Goal: Information Seeking & Learning: Learn about a topic

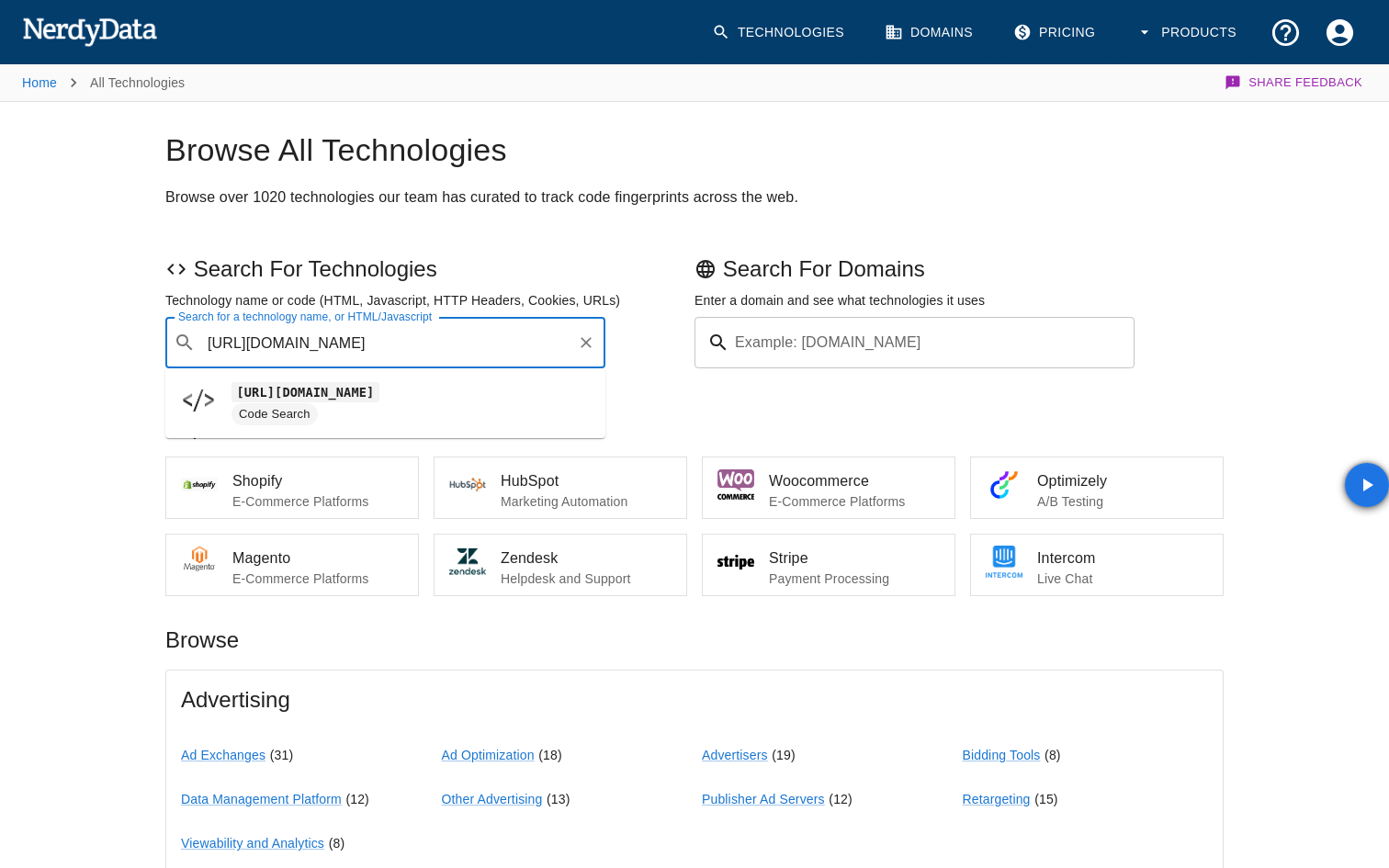
click at [376, 335] on input "[URL][DOMAIN_NAME]" at bounding box center [386, 343] width 366 height 35
drag, startPoint x: 291, startPoint y: 345, endPoint x: 92, endPoint y: 349, distance: 199.0
type input "[DOMAIN_NAME]"
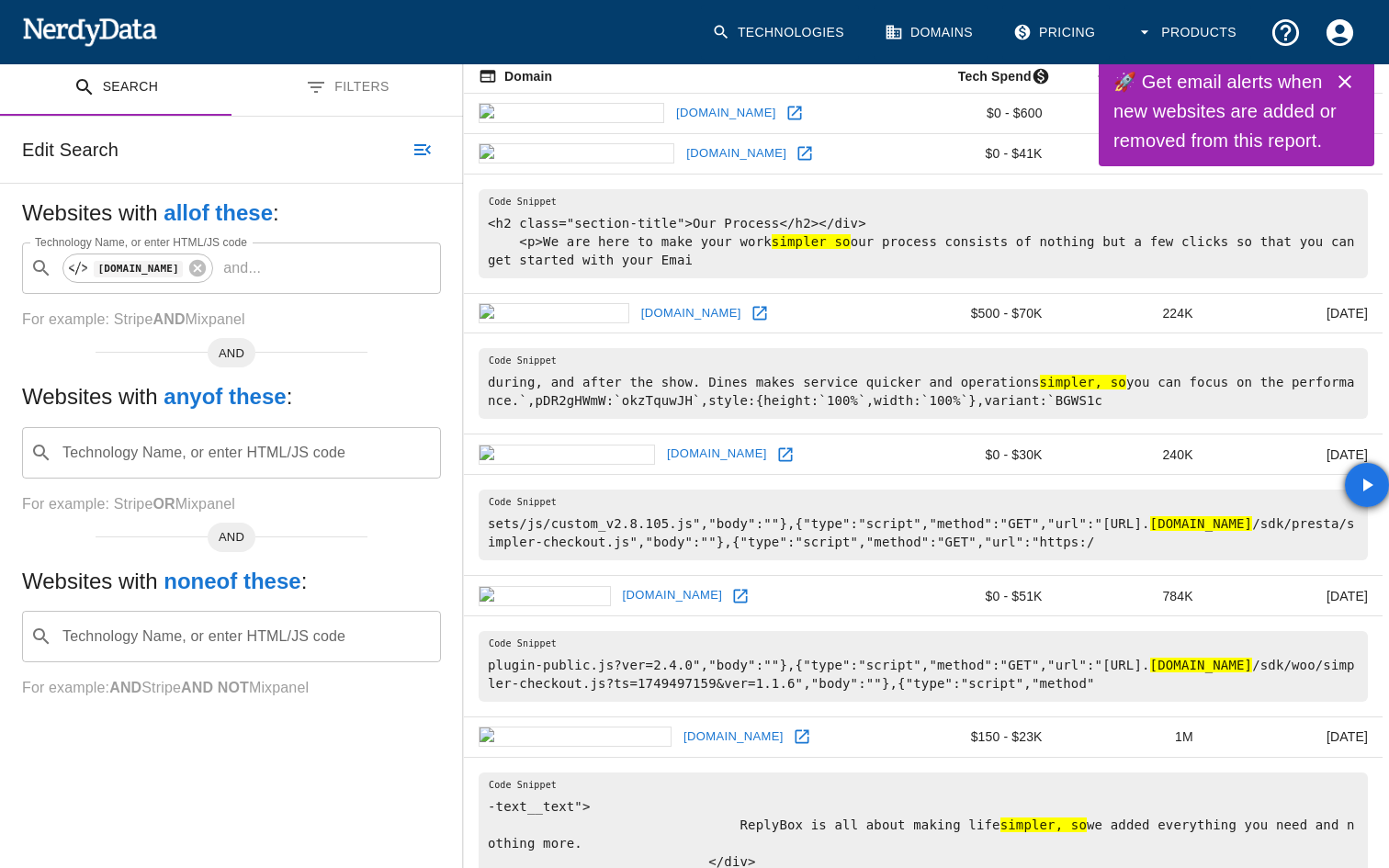
scroll to position [195, 0]
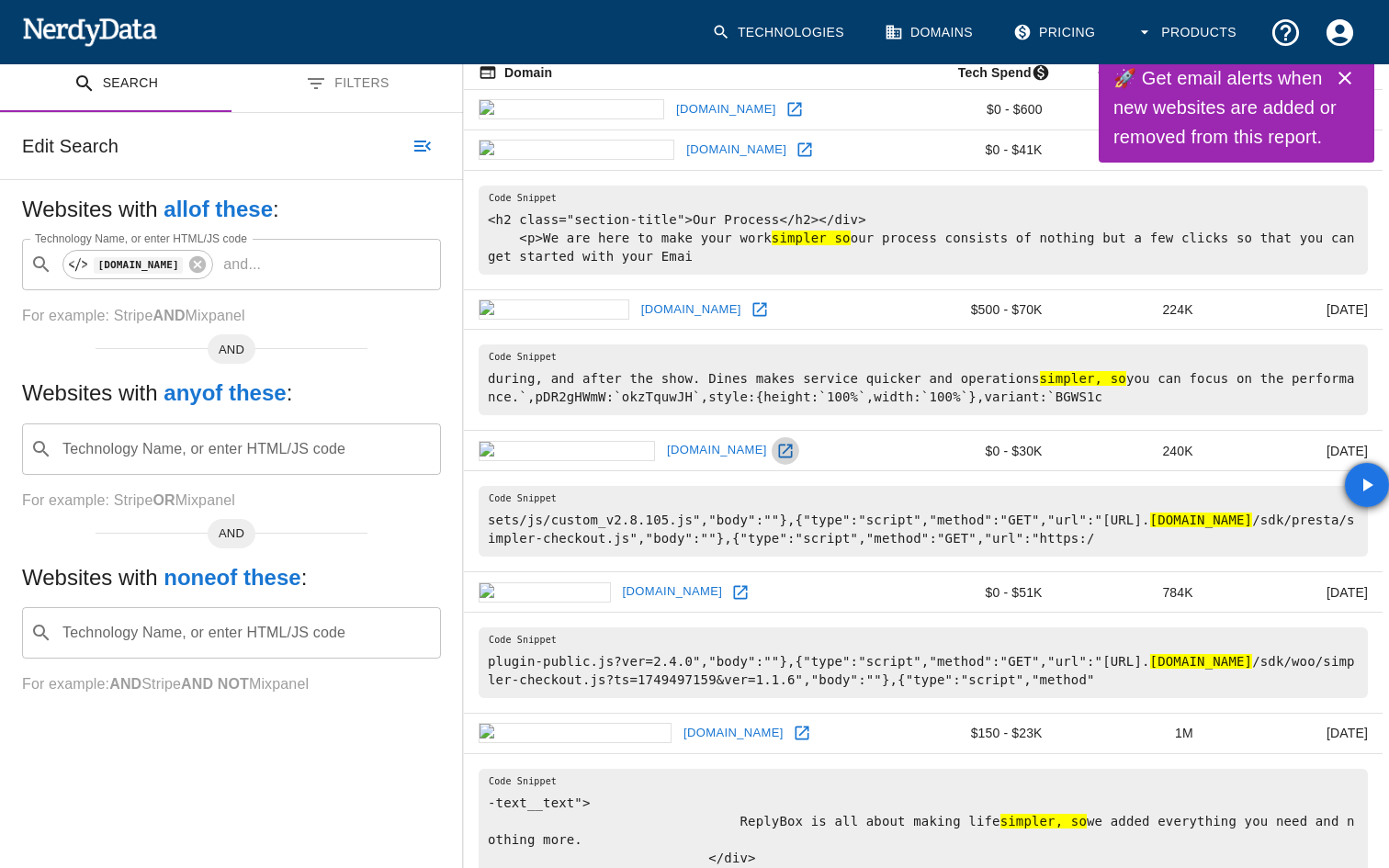
click at [777, 453] on icon at bounding box center [786, 451] width 18 height 18
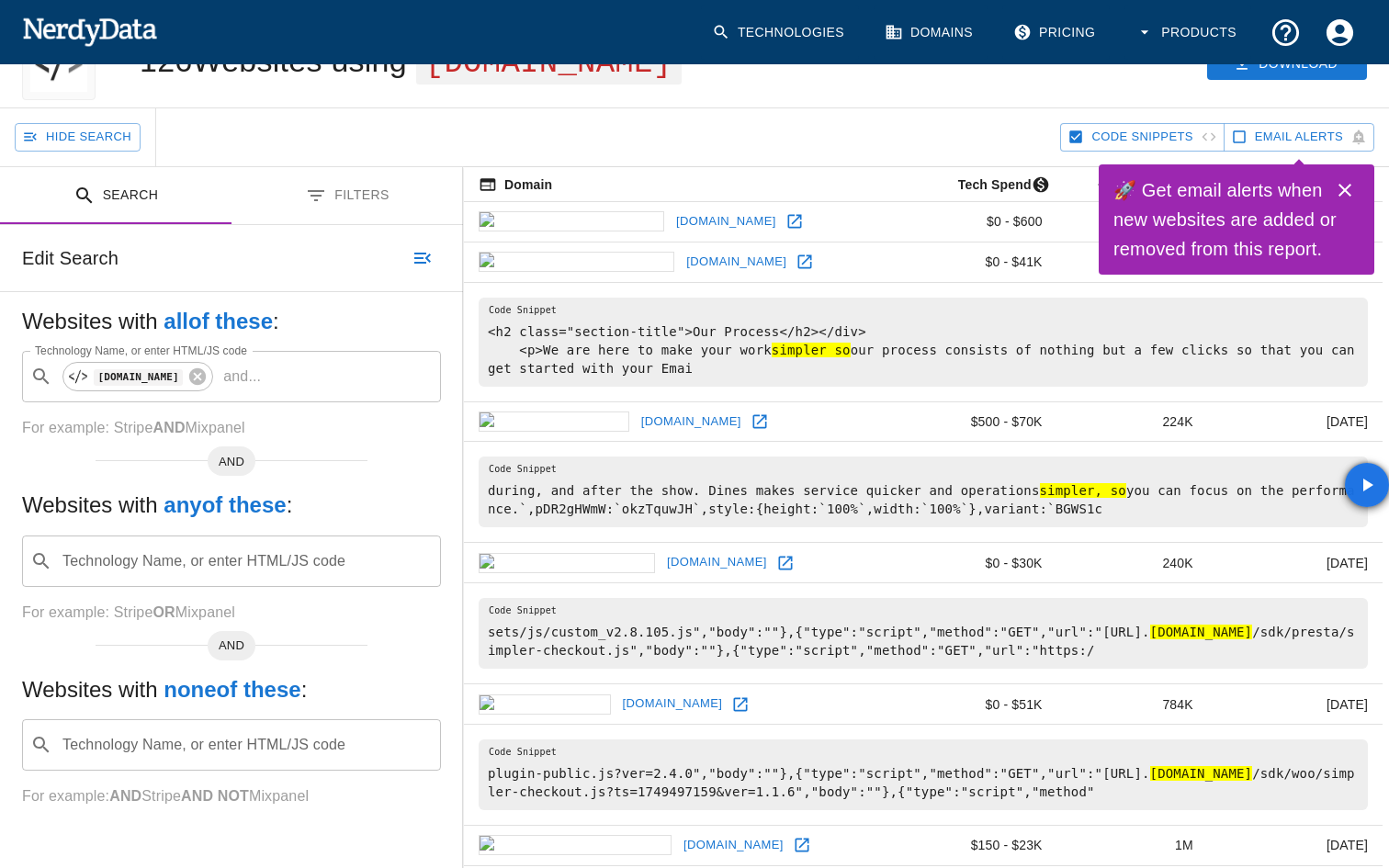
scroll to position [104, 0]
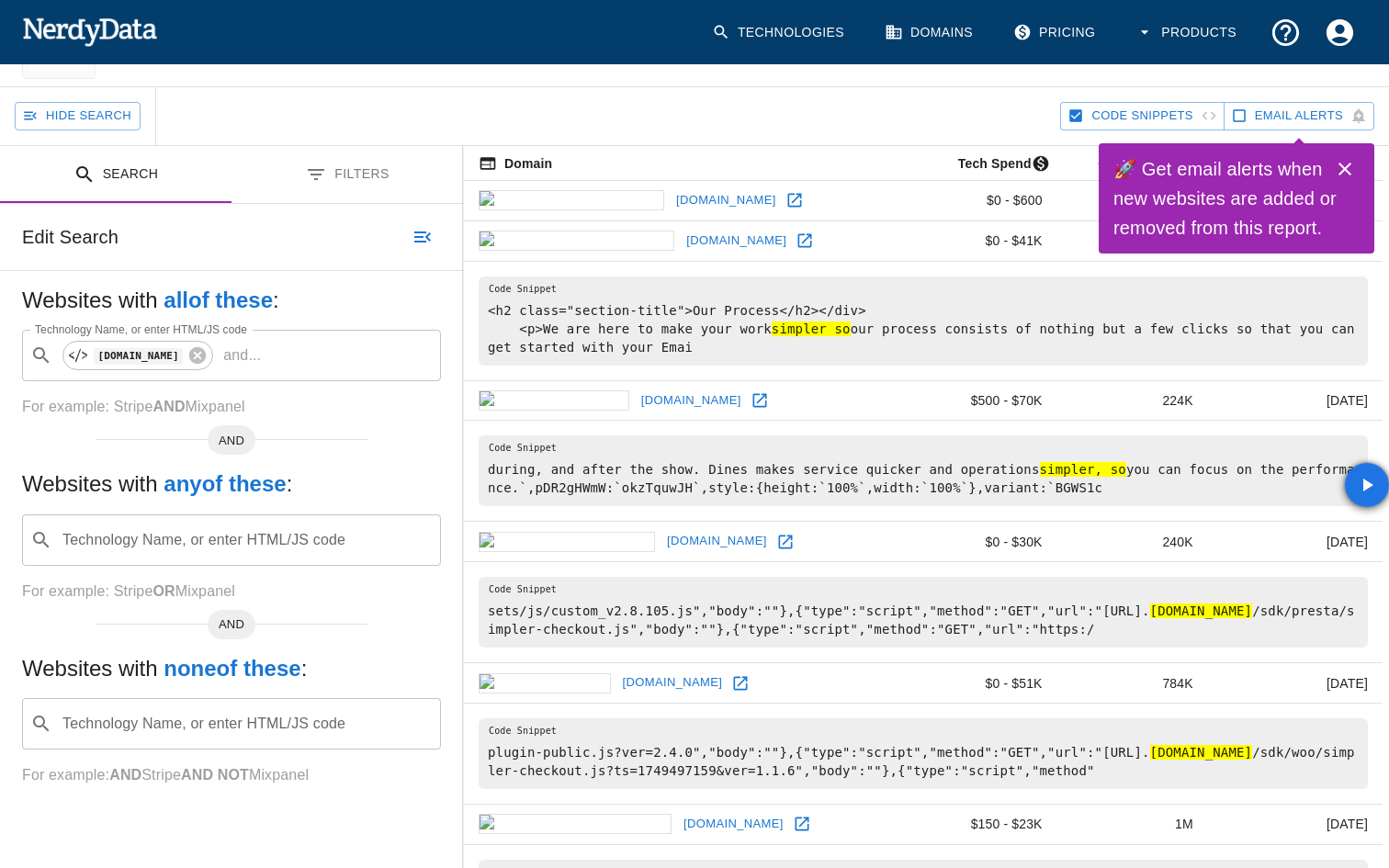
click at [734, 678] on icon at bounding box center [741, 683] width 14 height 14
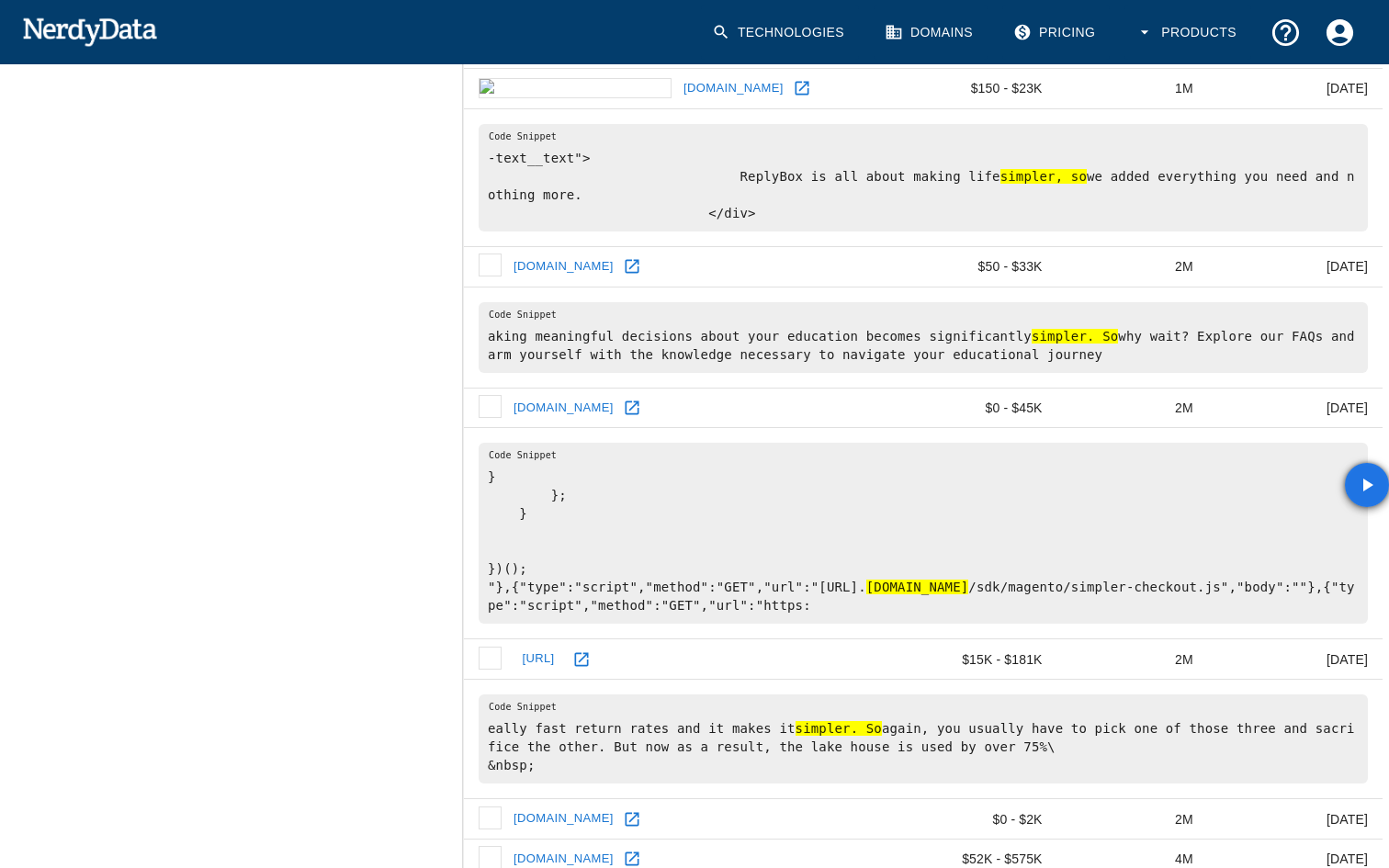
scroll to position [858, 0]
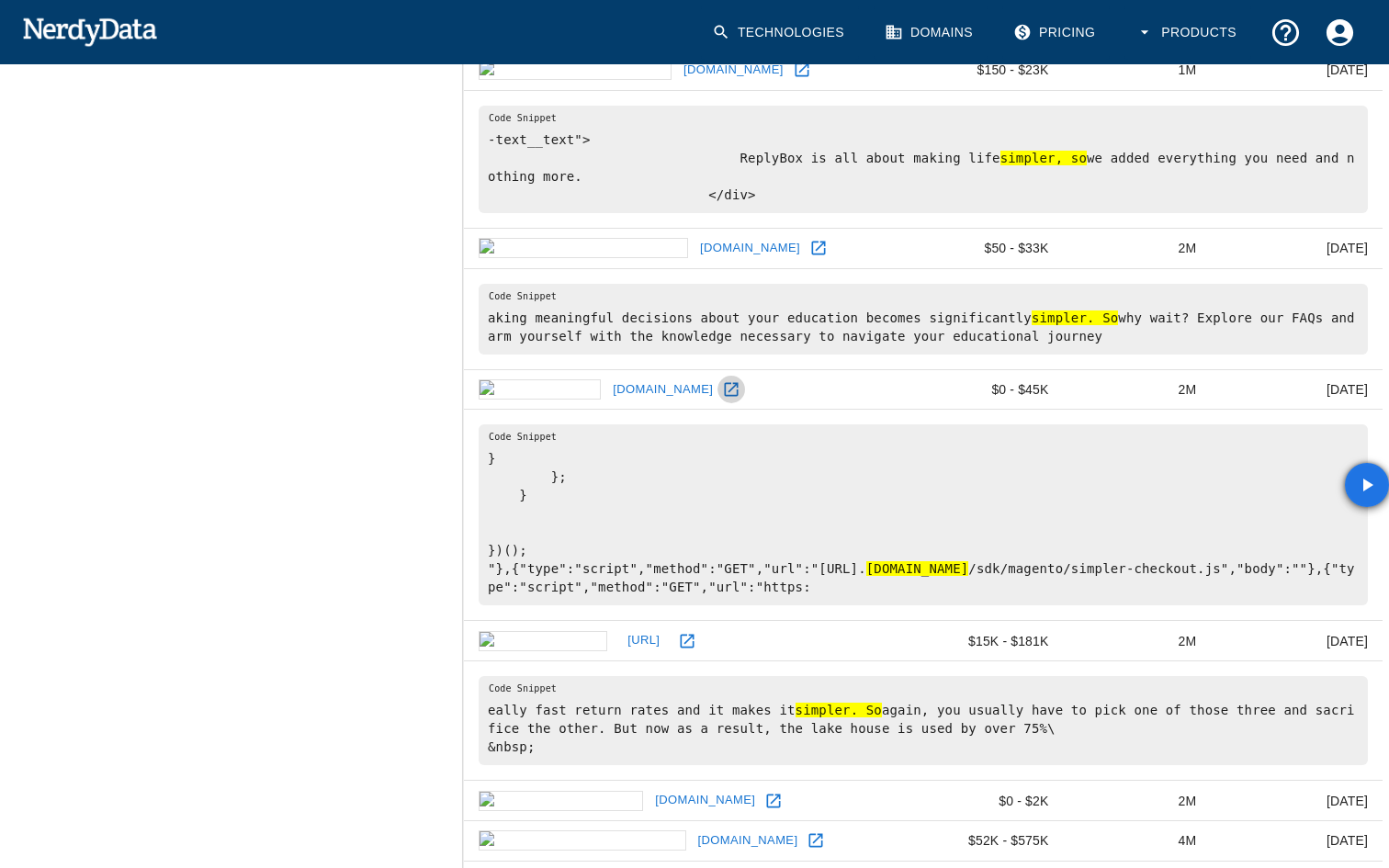
click at [725, 396] on icon at bounding box center [731, 388] width 14 height 14
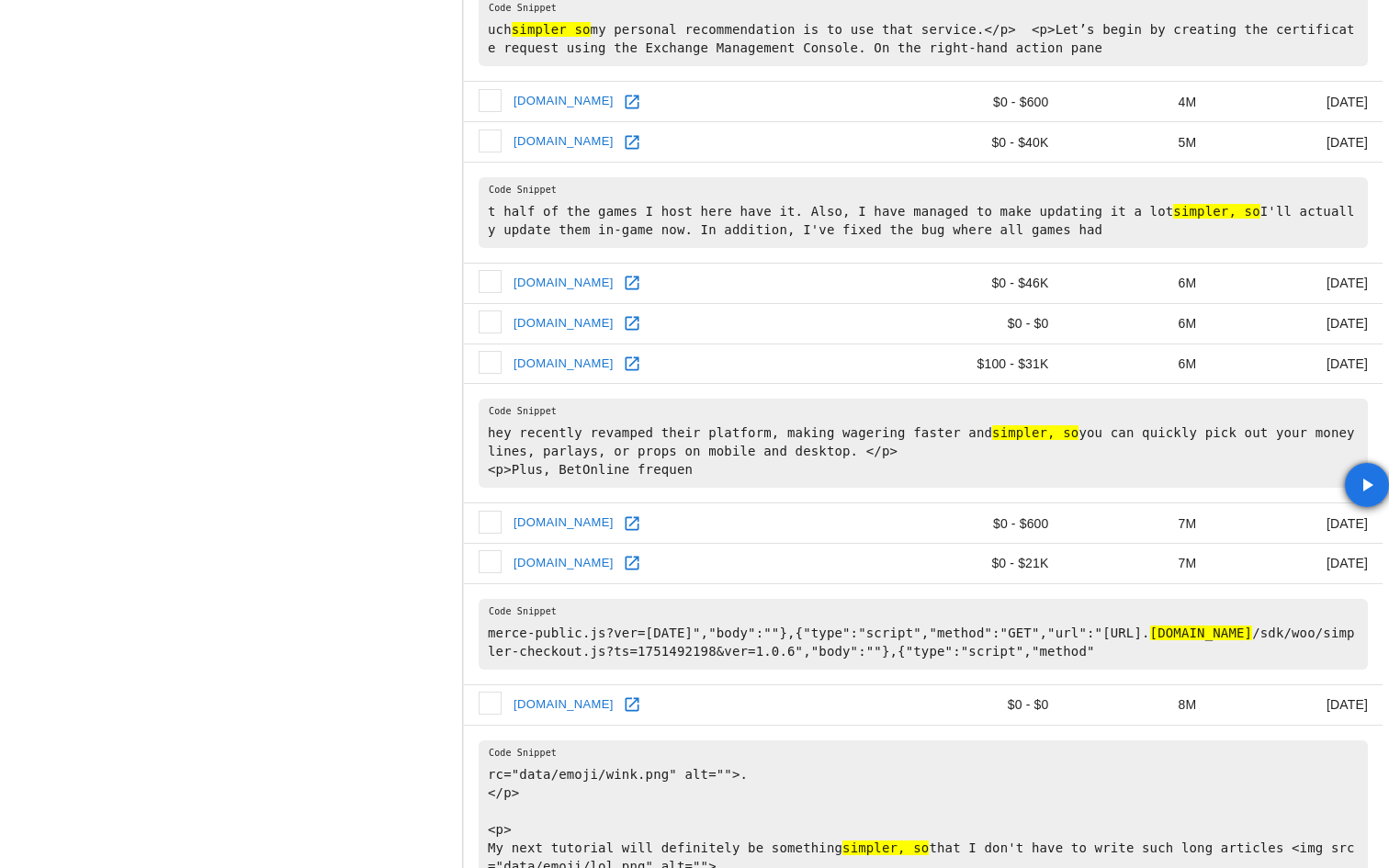
scroll to position [1780, 0]
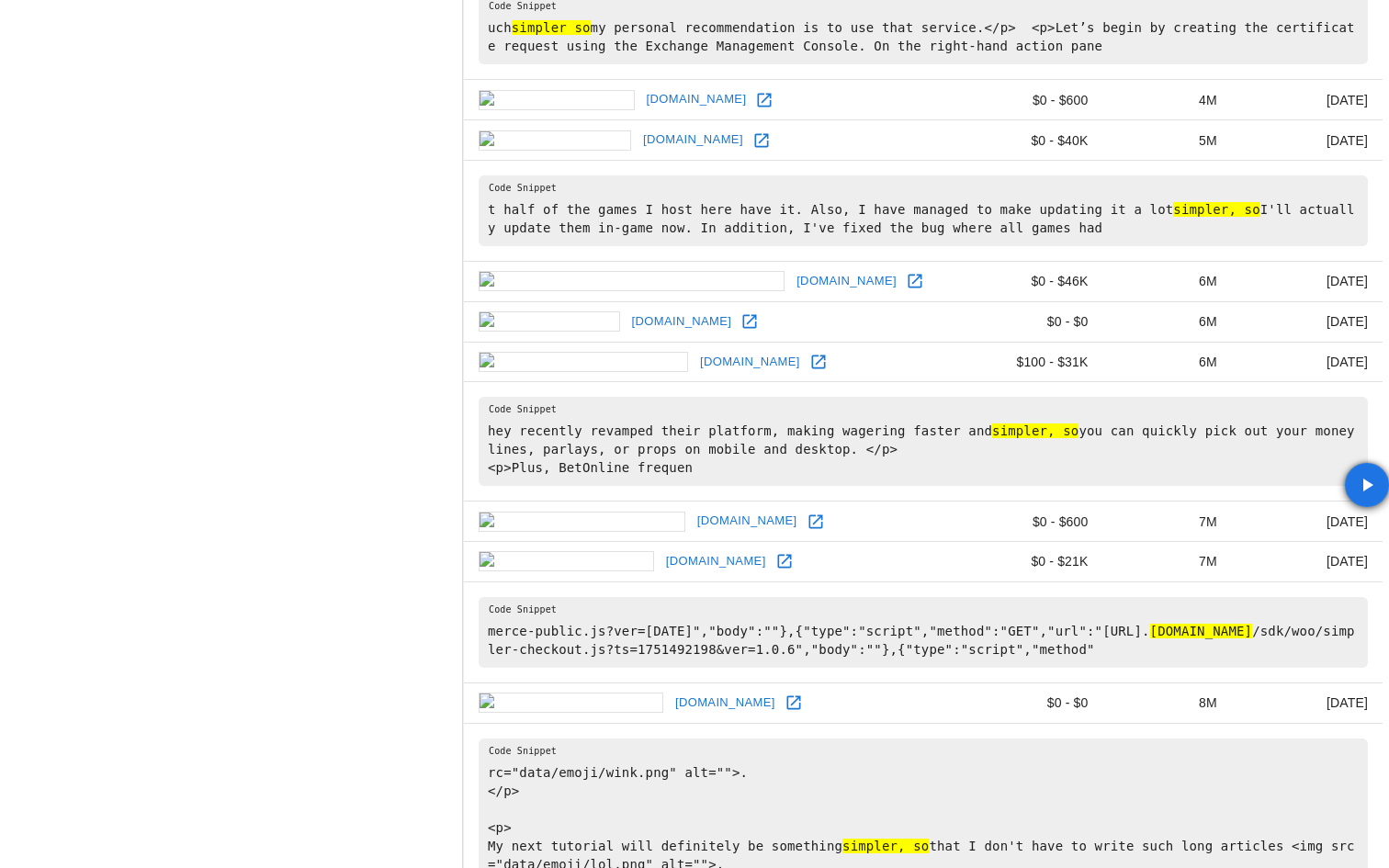
drag, startPoint x: 1167, startPoint y: 651, endPoint x: 1273, endPoint y: 642, distance: 106.4
click at [1273, 642] on pre "merce-public.js?ver=[DATE]","body":""},{"type":"script","method":"GET","url":"[…" at bounding box center [923, 632] width 889 height 71
copy pre "cdn. [DOMAIN_NAME]"
click at [776, 570] on icon at bounding box center [785, 562] width 18 height 18
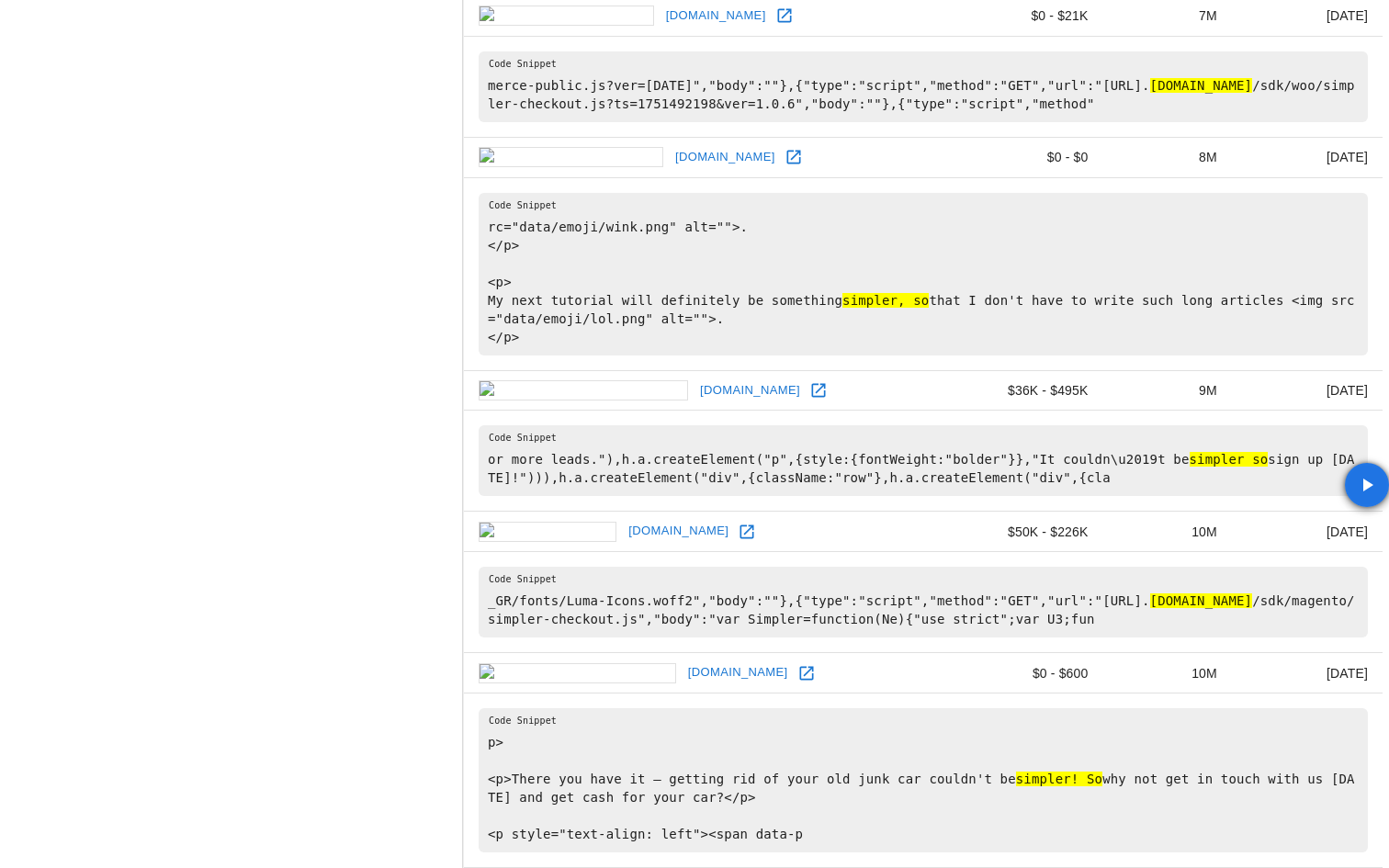
scroll to position [2336, 0]
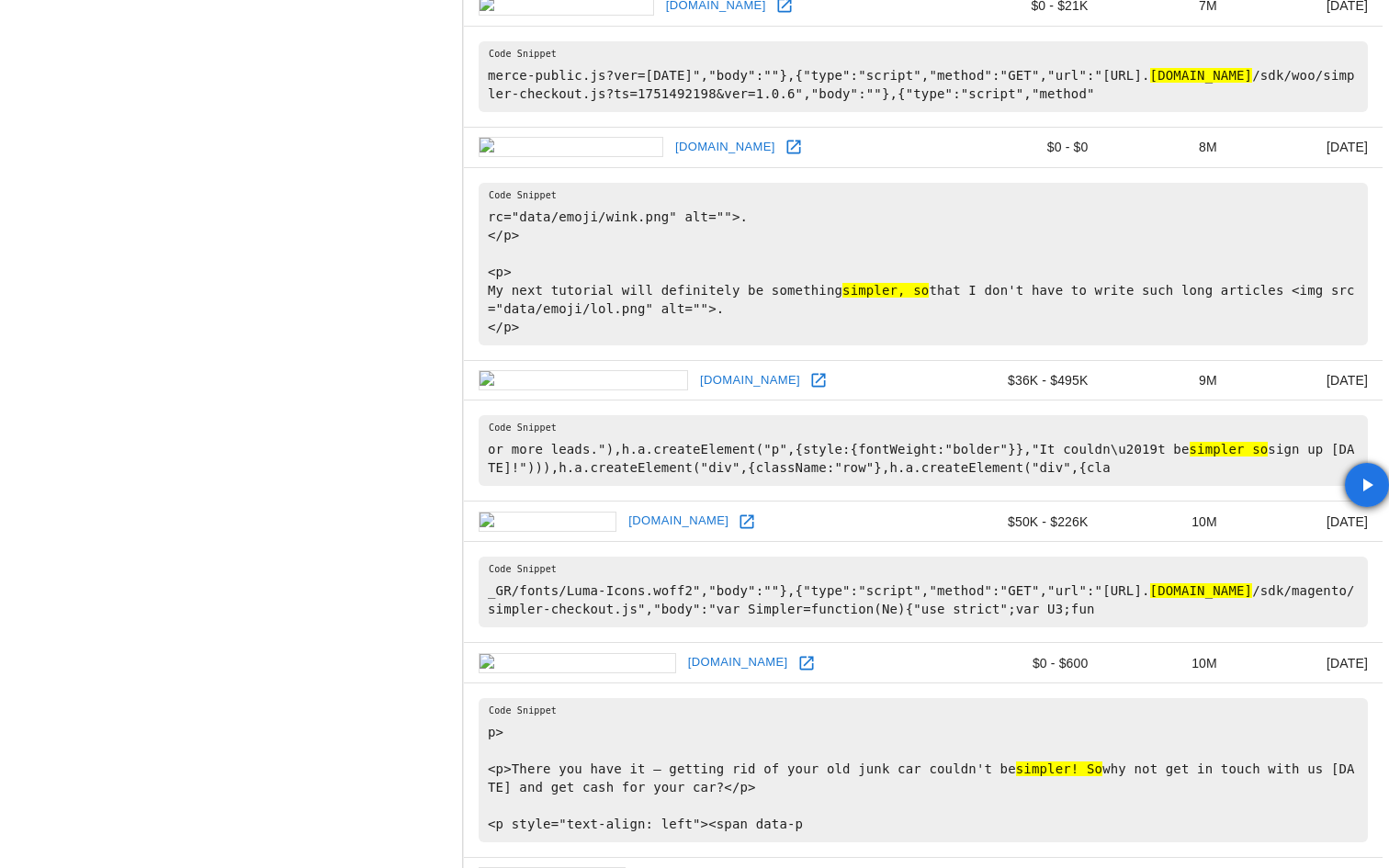
click at [741, 529] on icon at bounding box center [747, 521] width 14 height 14
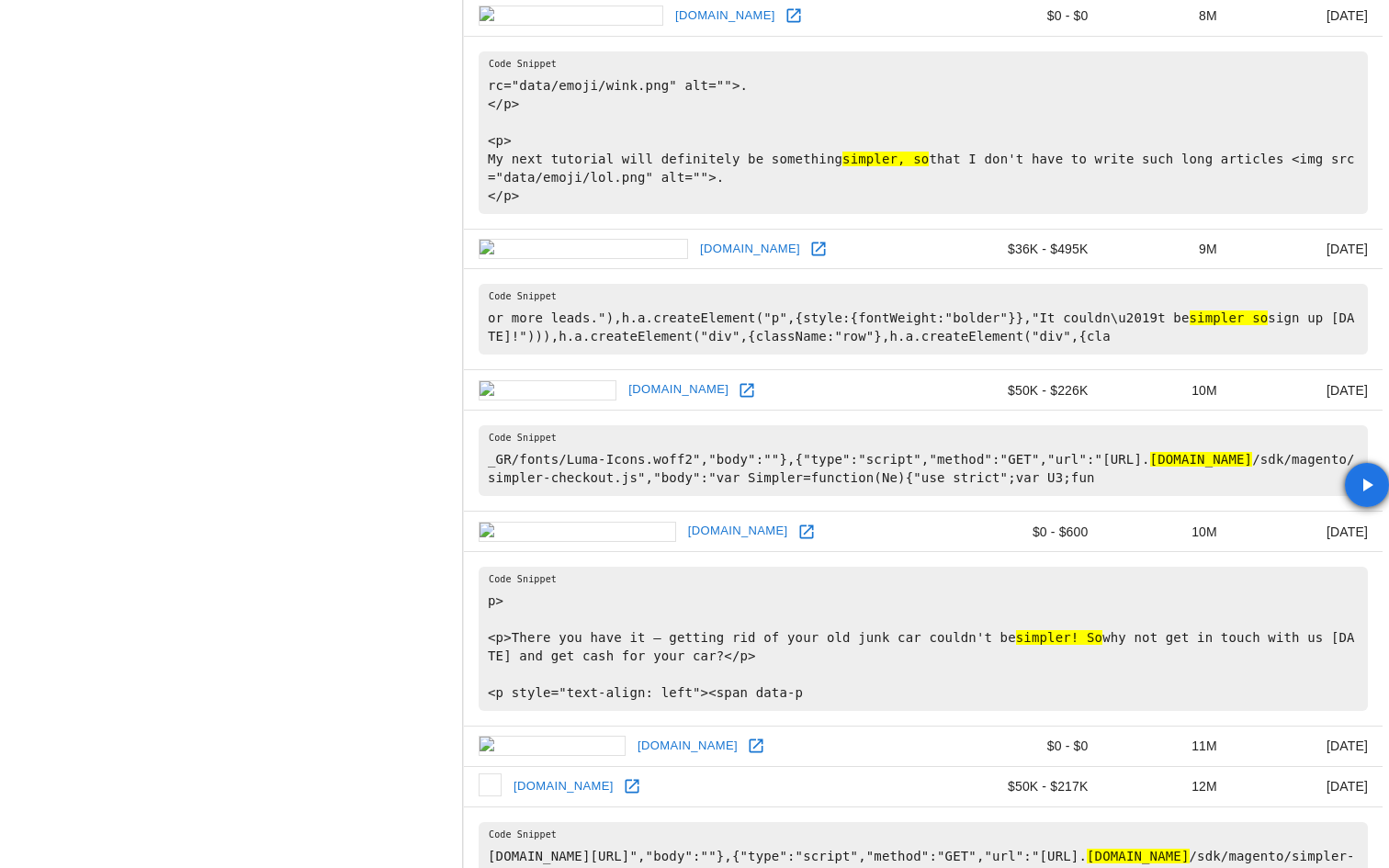
scroll to position [2587, 0]
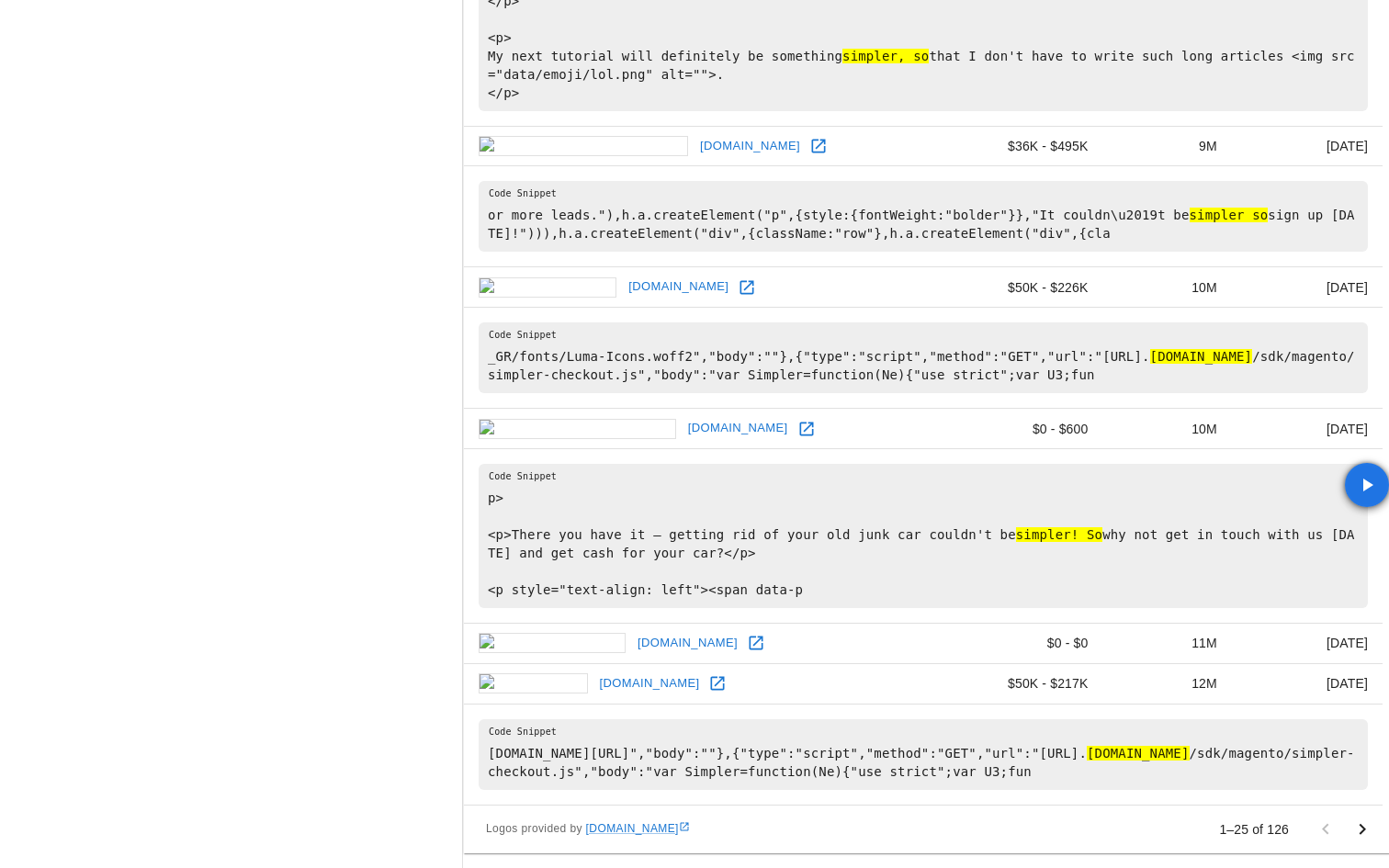
click at [1352, 822] on icon "Go to next page" at bounding box center [1362, 829] width 22 height 22
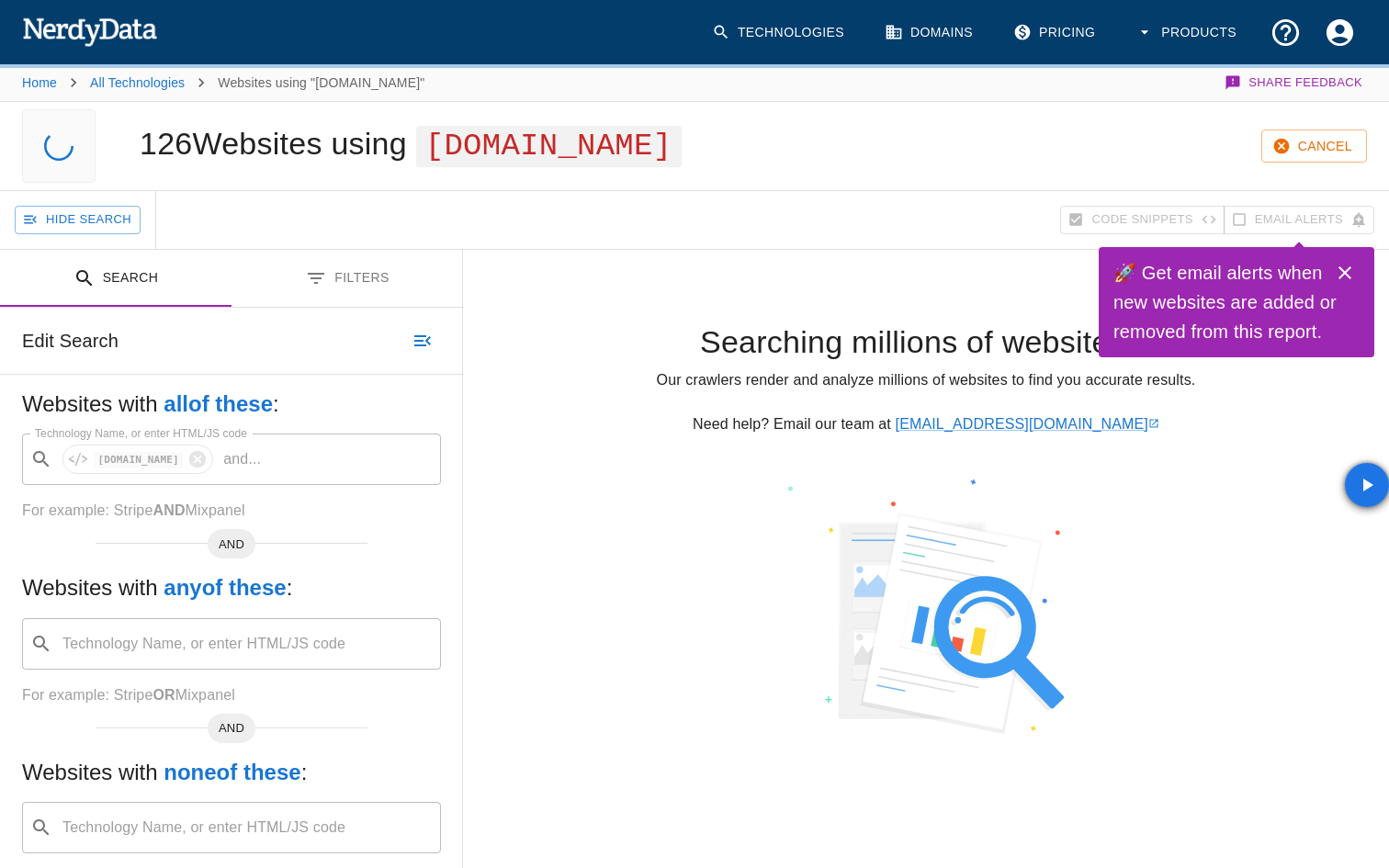
click at [1353, 276] on icon "Close" at bounding box center [1345, 273] width 22 height 22
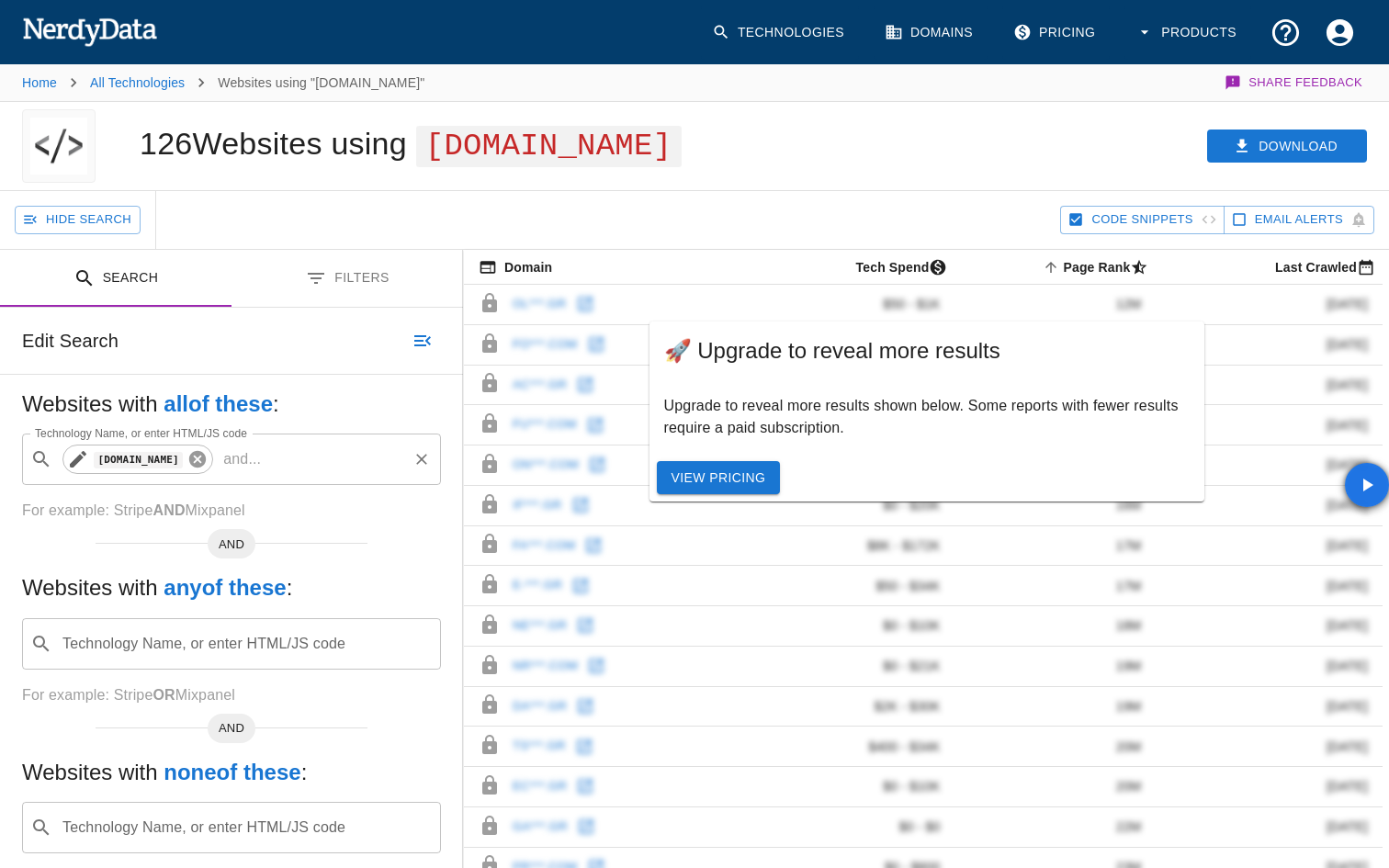
click at [187, 469] on icon at bounding box center [197, 459] width 20 height 20
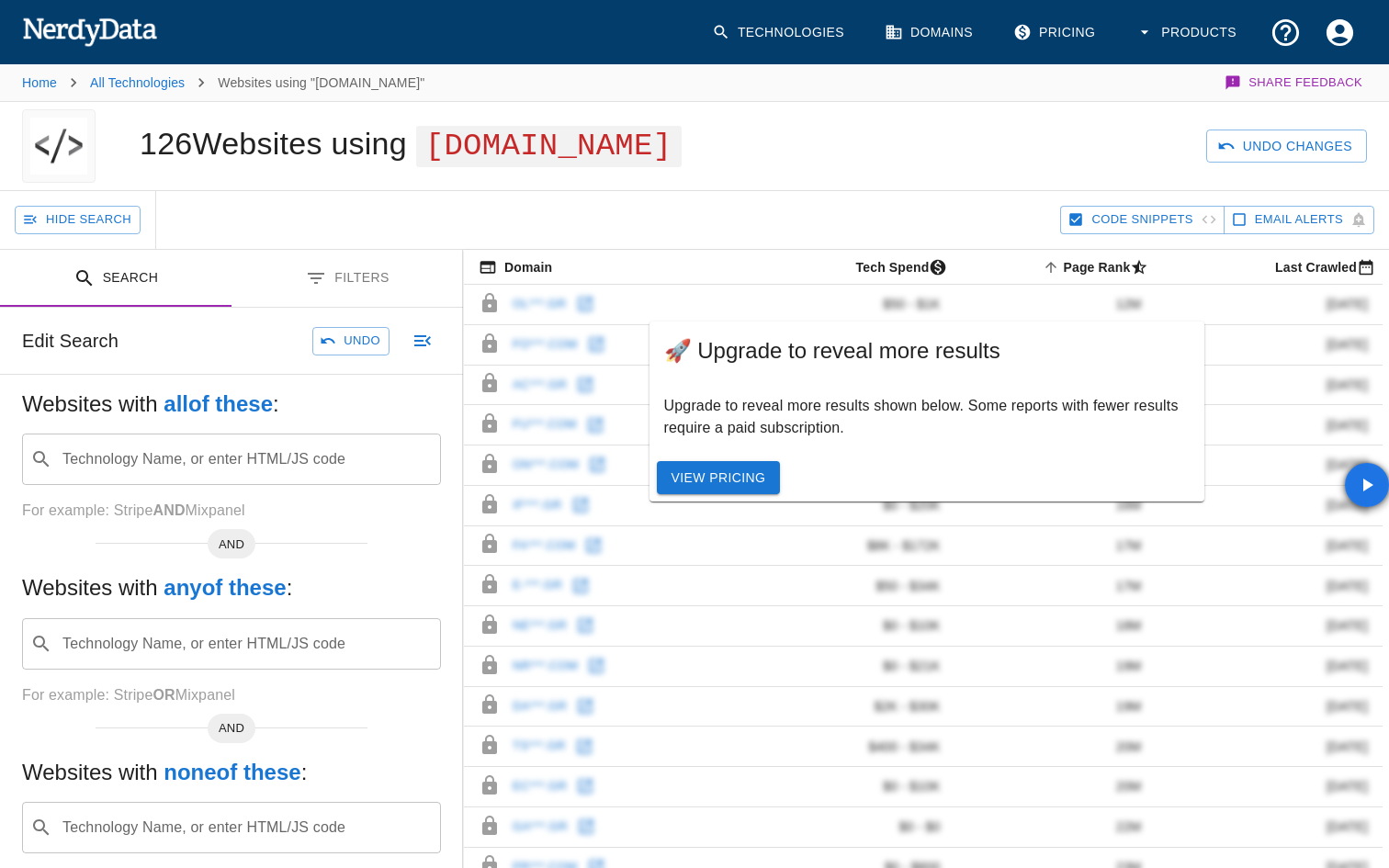
click at [176, 463] on input "Technology Name, or enter HTML/JS code" at bounding box center [246, 459] width 373 height 35
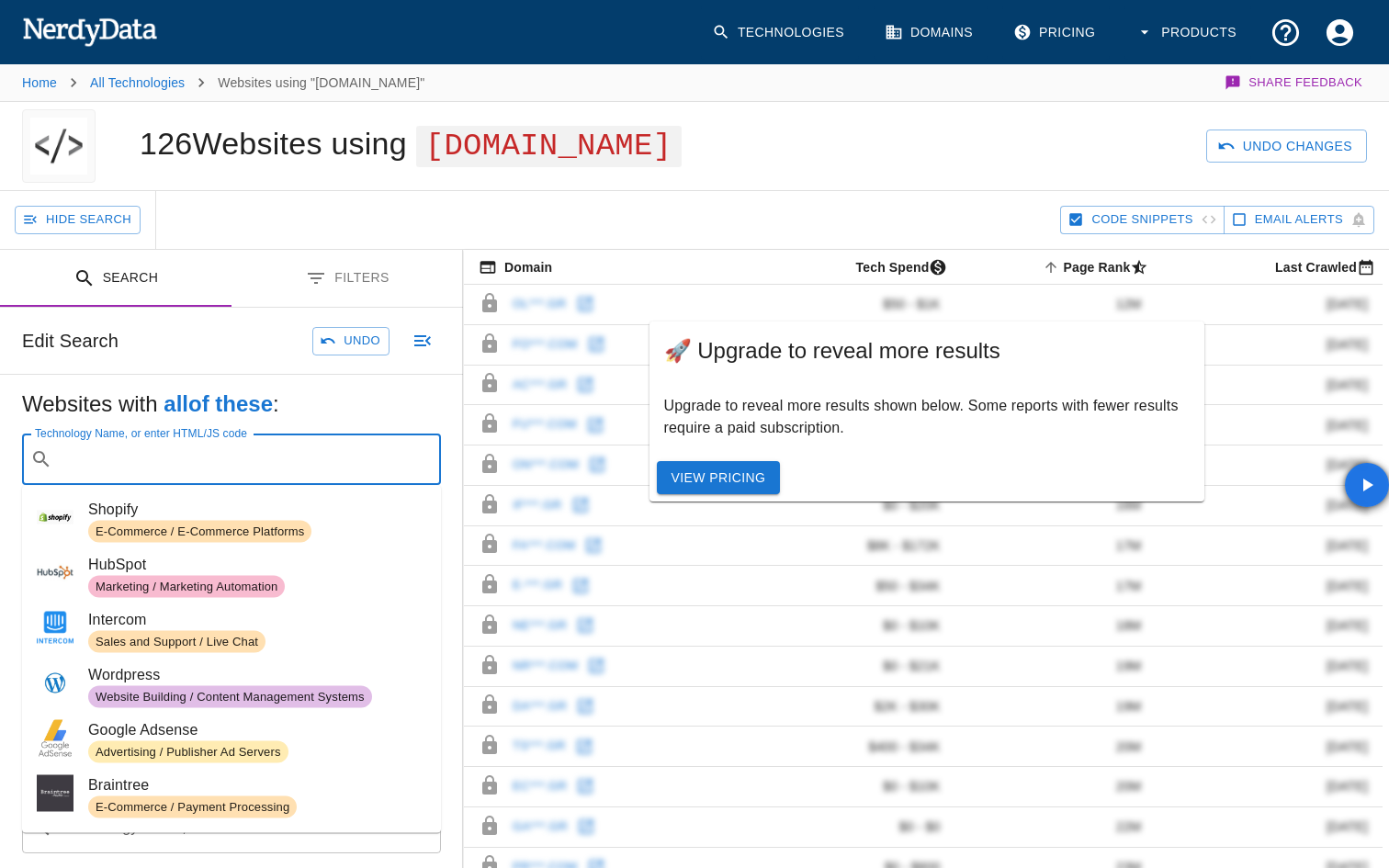
paste input "[DOMAIN_NAME]"
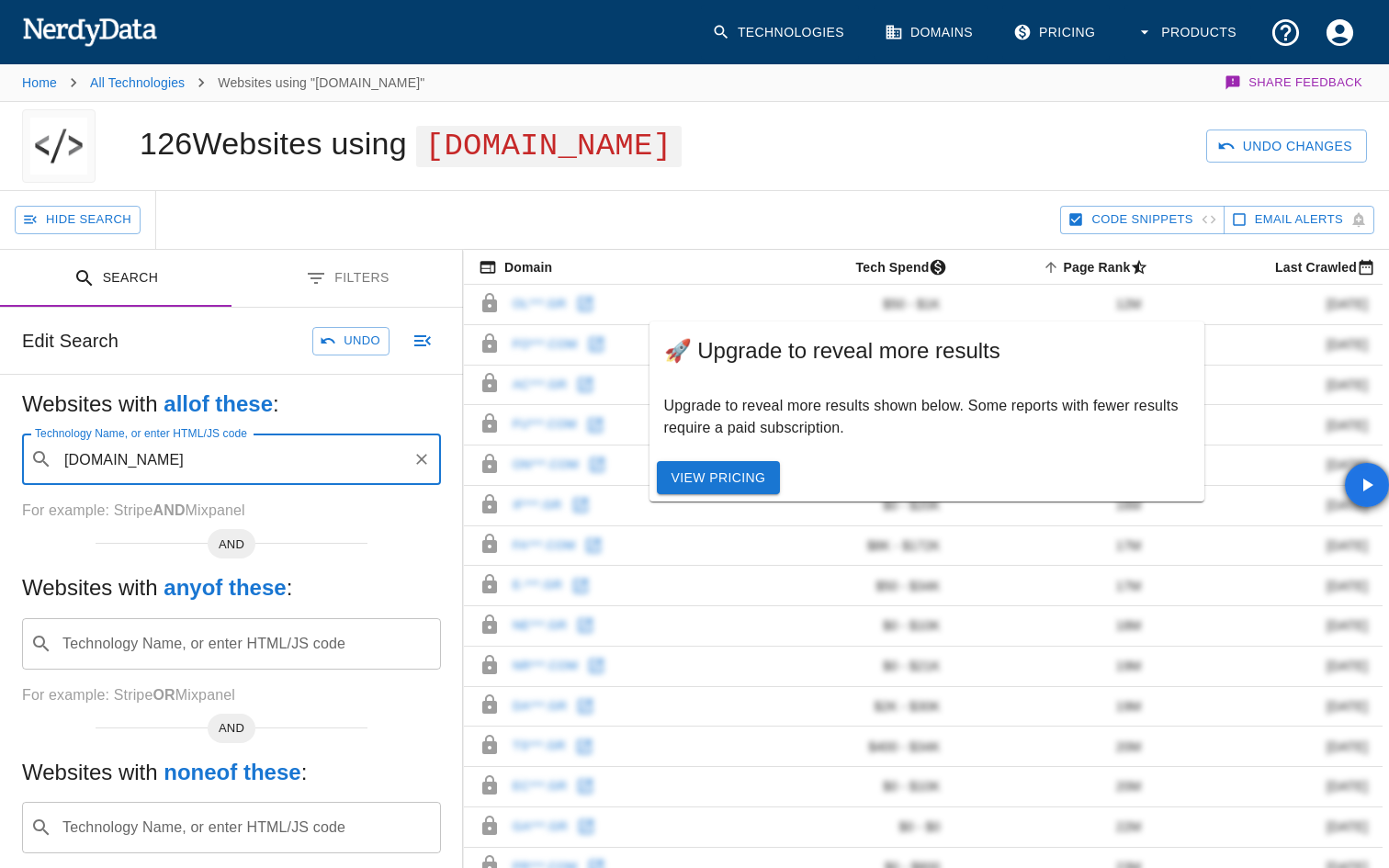
type input "[DOMAIN_NAME]"
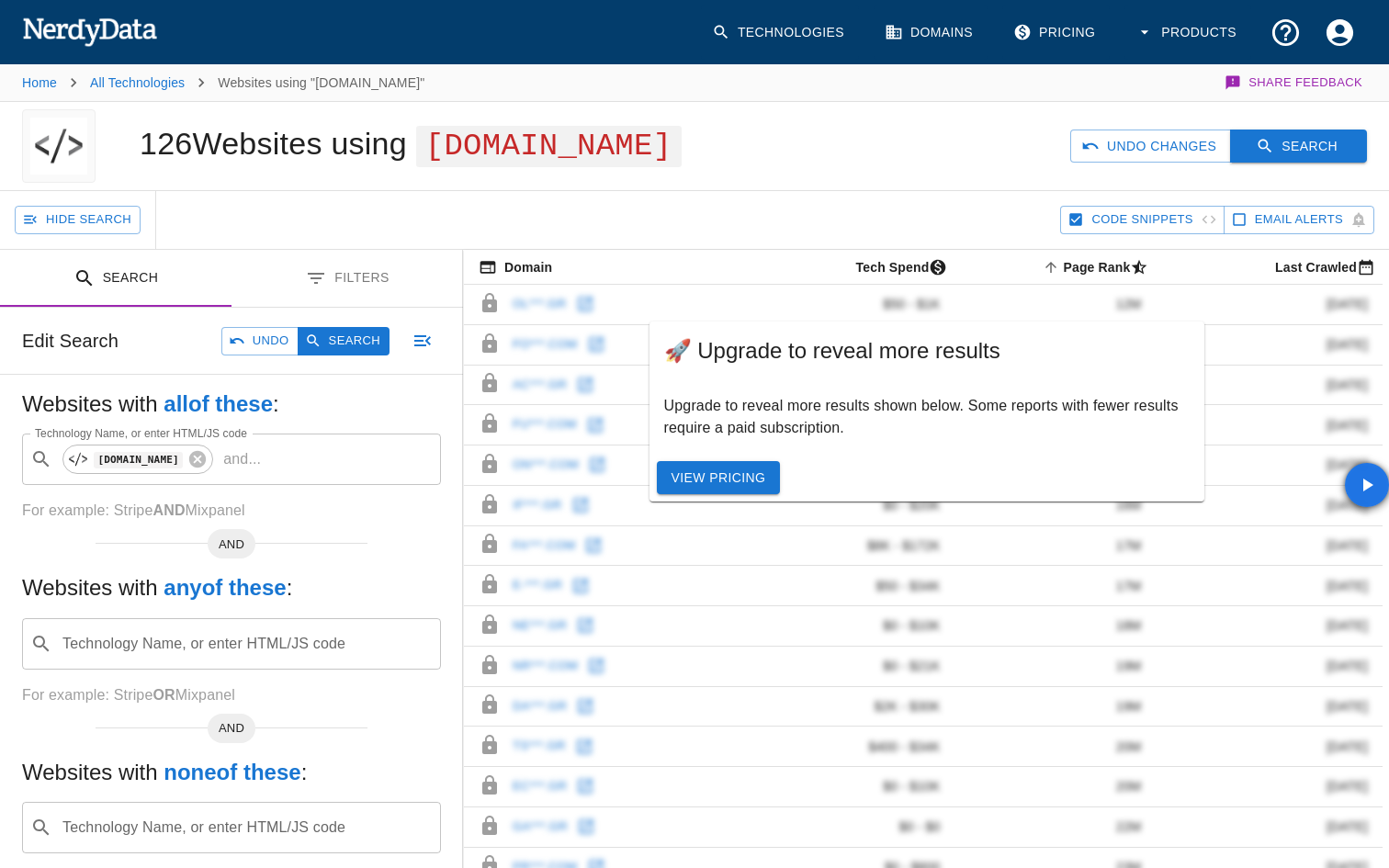
click at [1272, 148] on icon "button" at bounding box center [1264, 146] width 18 height 18
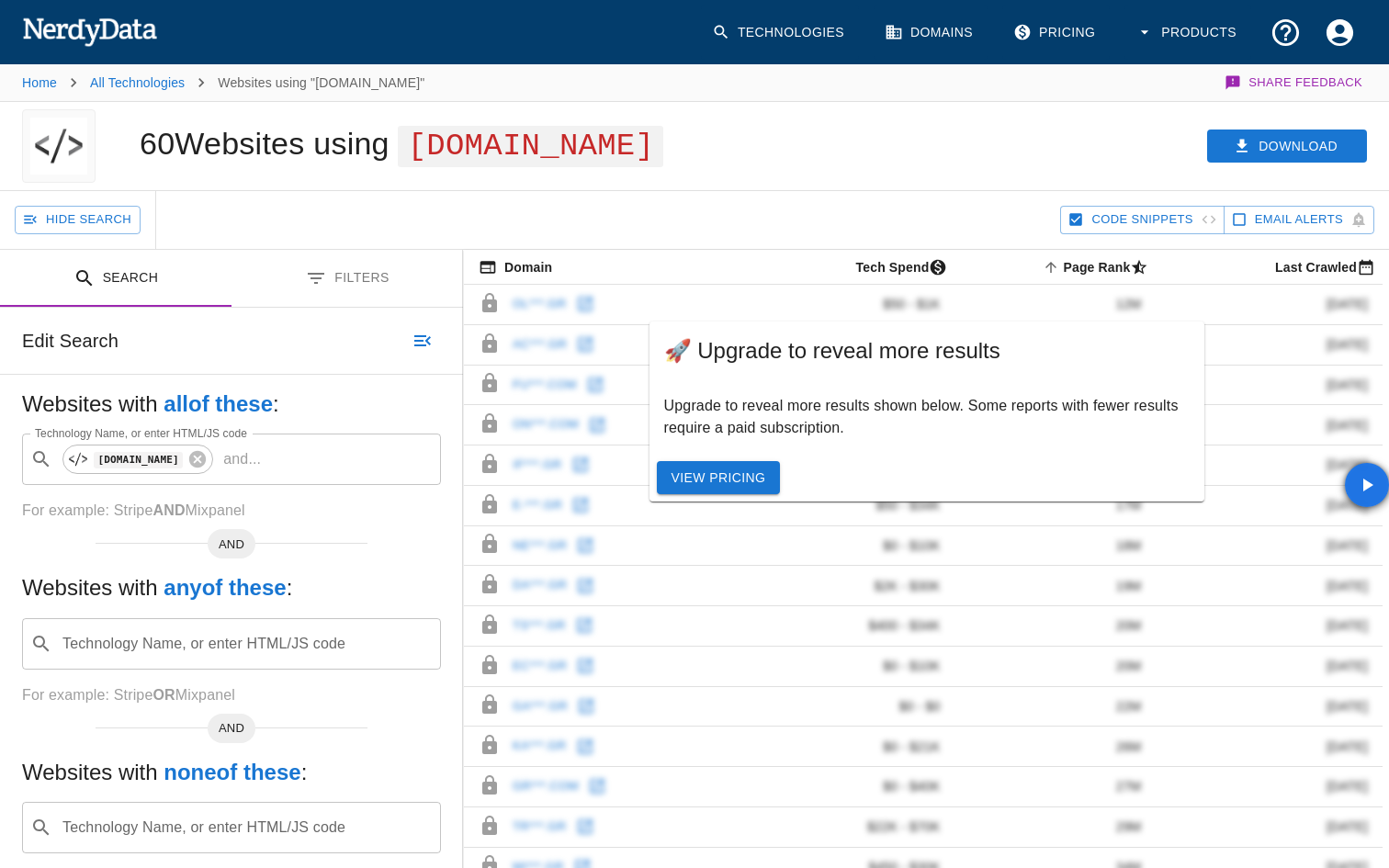
scroll to position [484, 0]
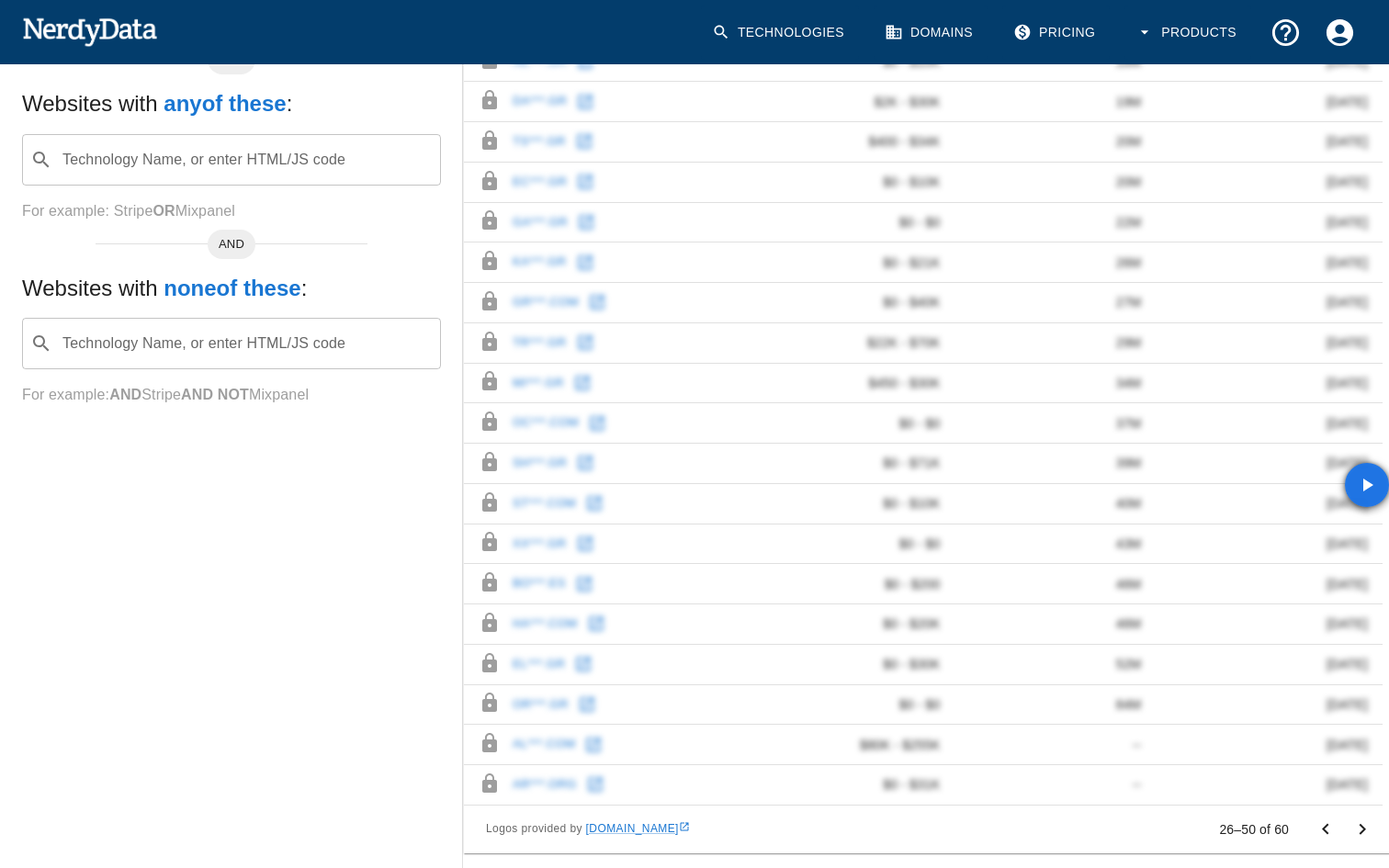
click at [1323, 831] on icon "Go to previous page" at bounding box center [1325, 829] width 22 height 22
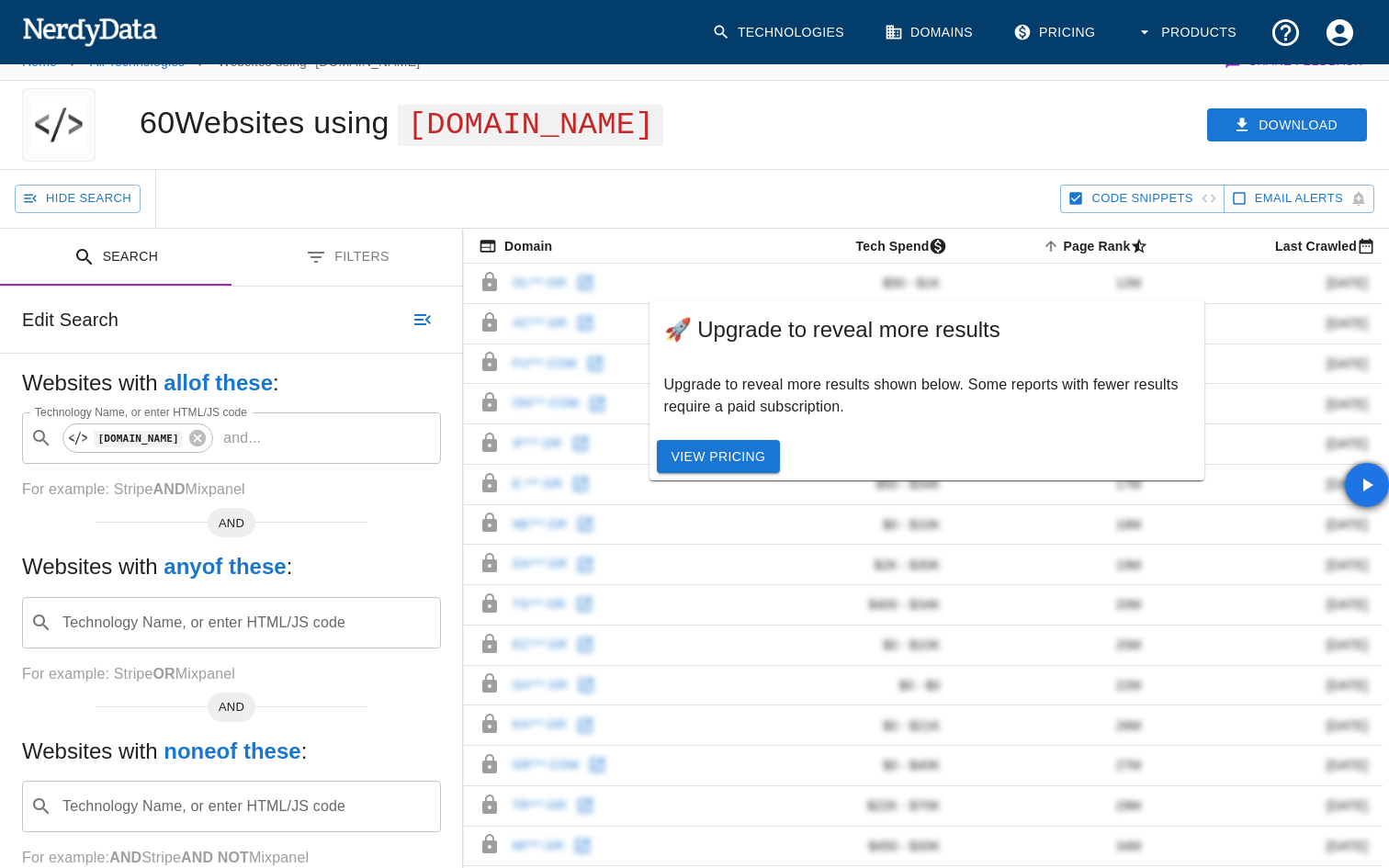
scroll to position [0, 0]
